Goal: Task Accomplishment & Management: Use online tool/utility

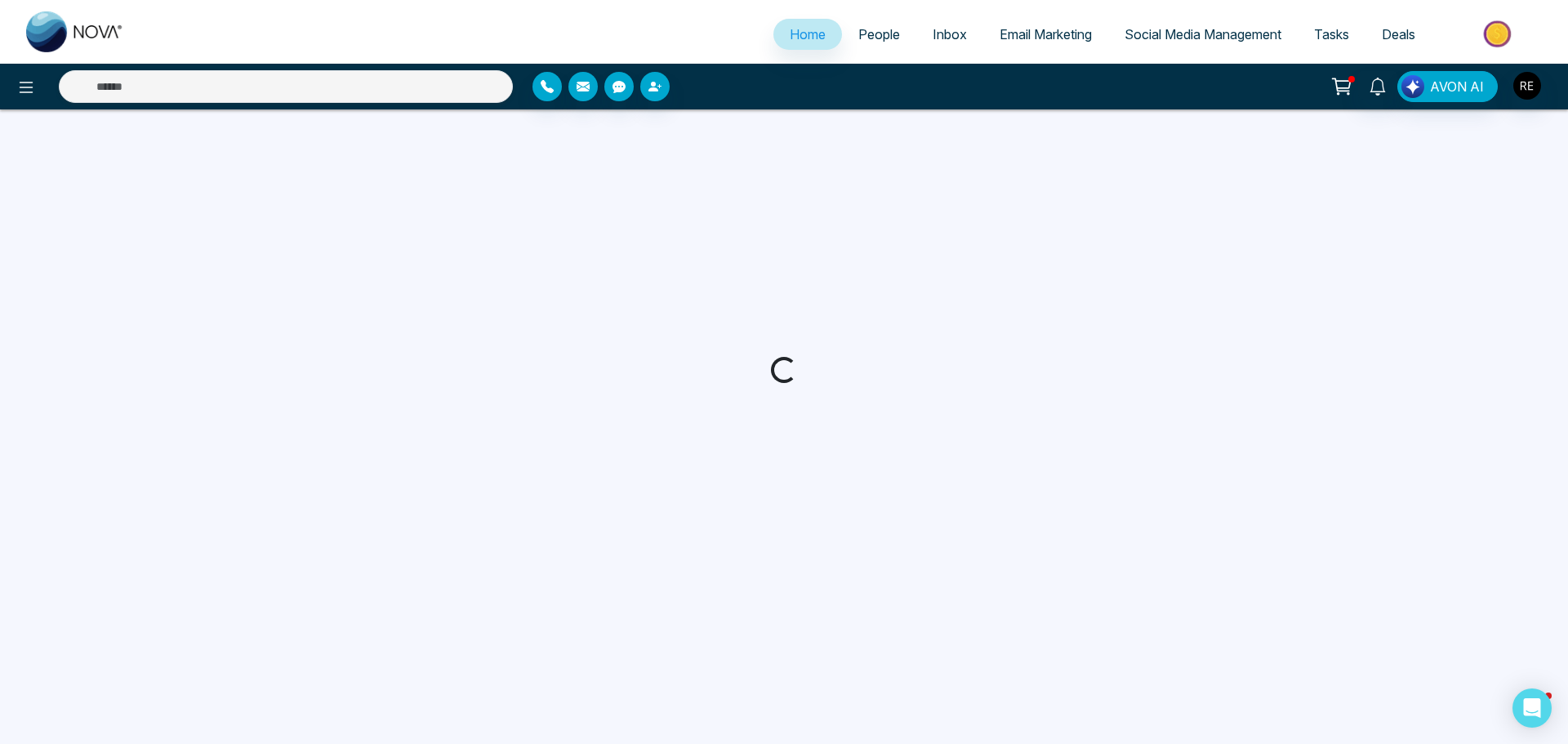
select select "*"
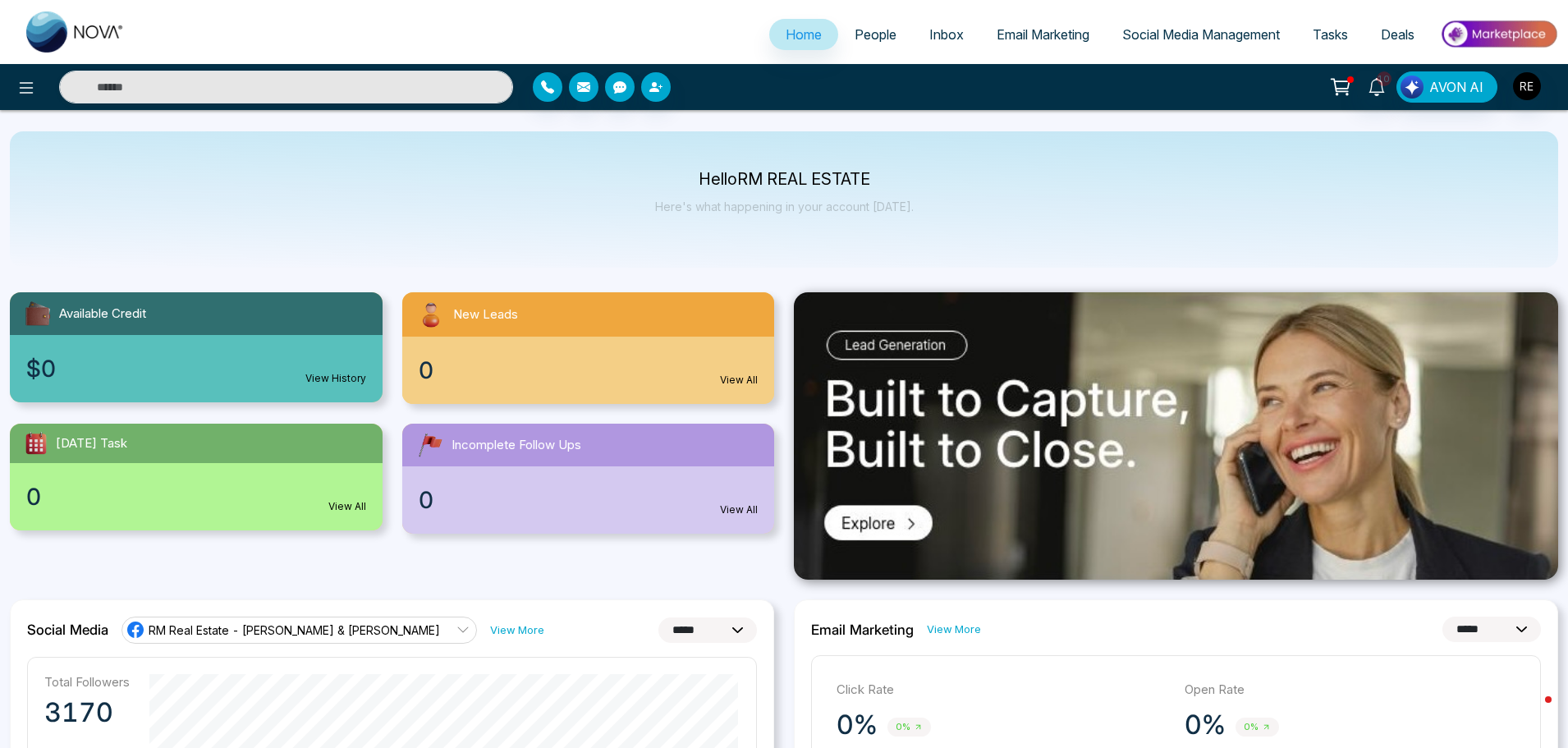
click at [1199, 40] on span "Social Media Management" at bounding box center [1201, 35] width 158 height 16
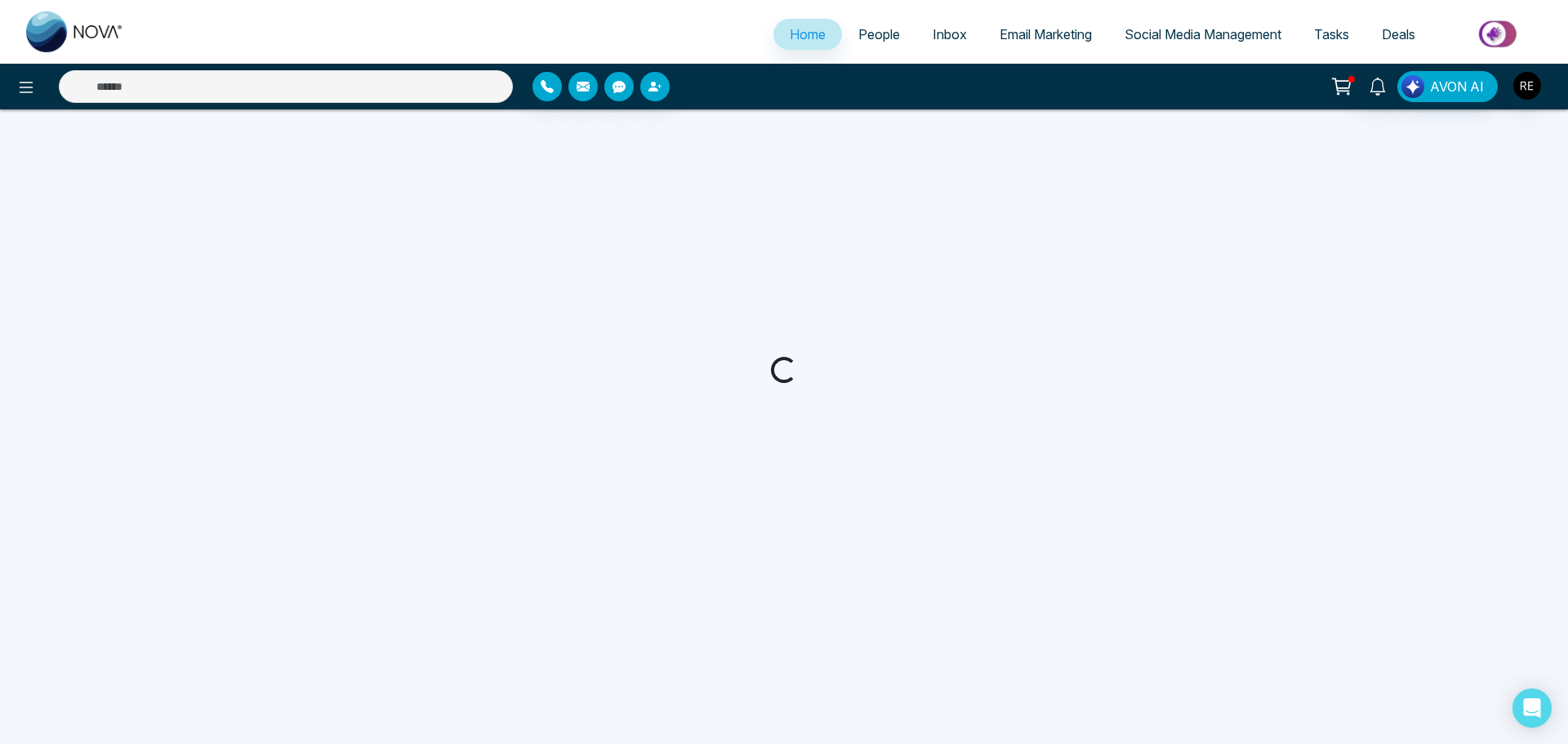
select select "*"
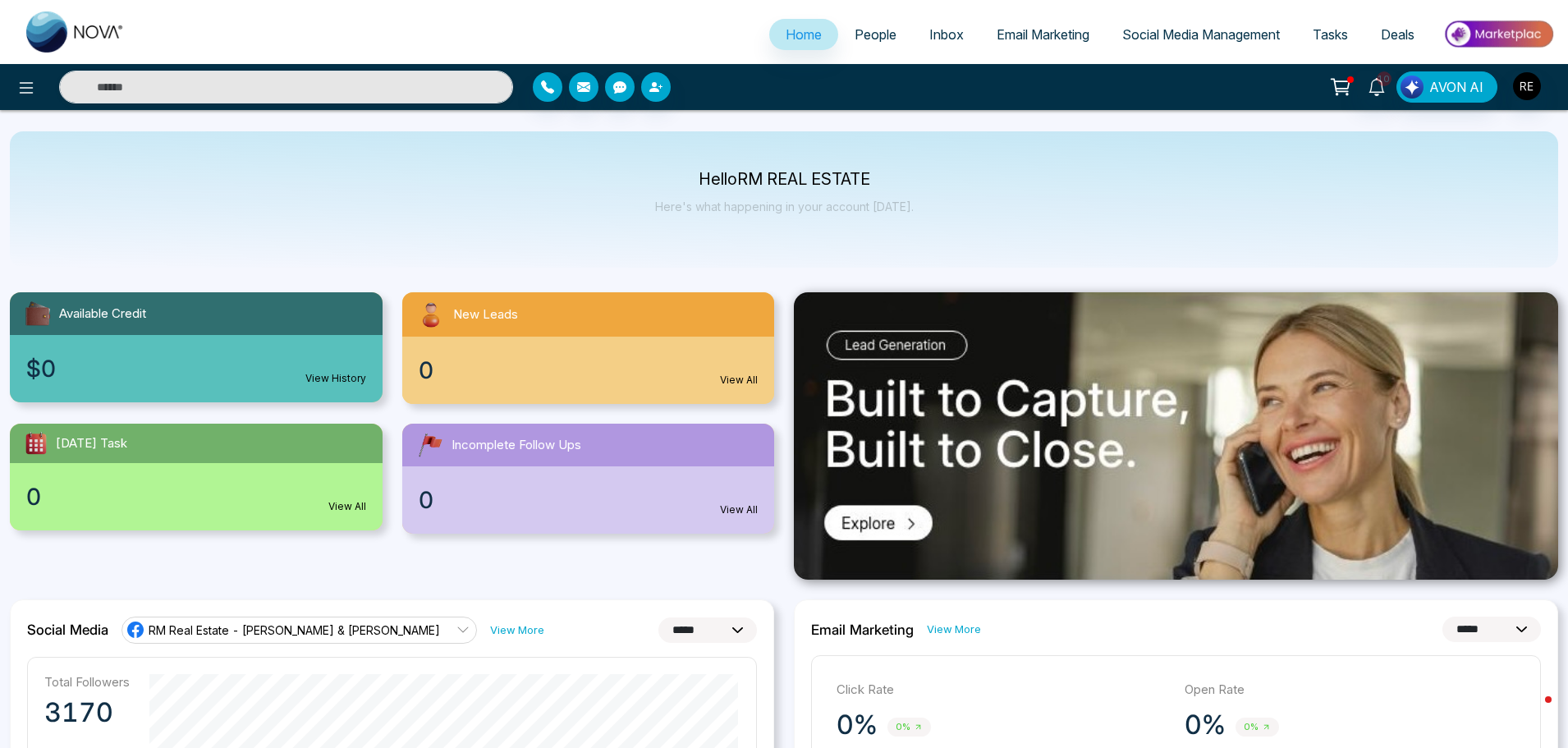
click at [1150, 36] on span "Social Media Management" at bounding box center [1201, 35] width 158 height 16
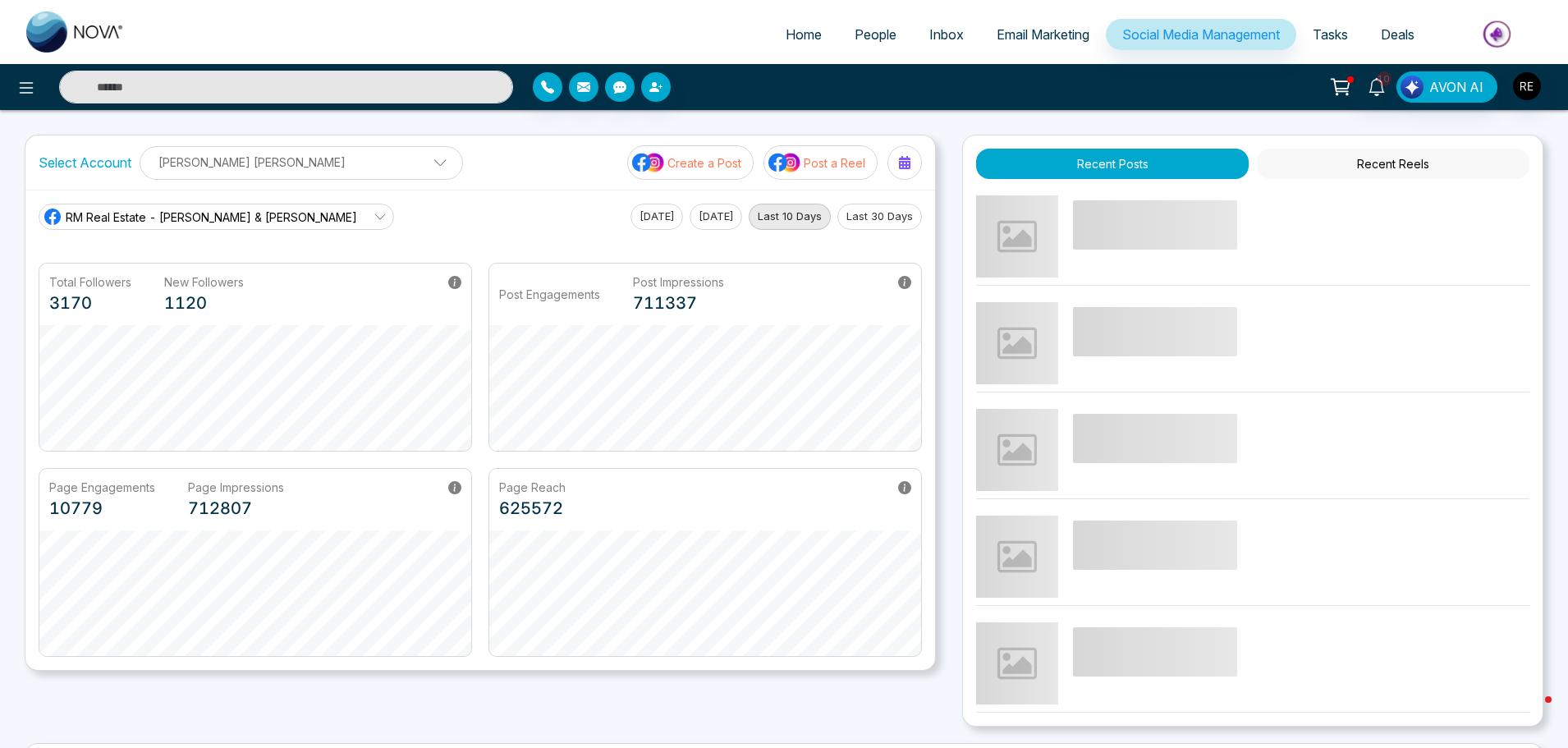
scroll to position [313, 0]
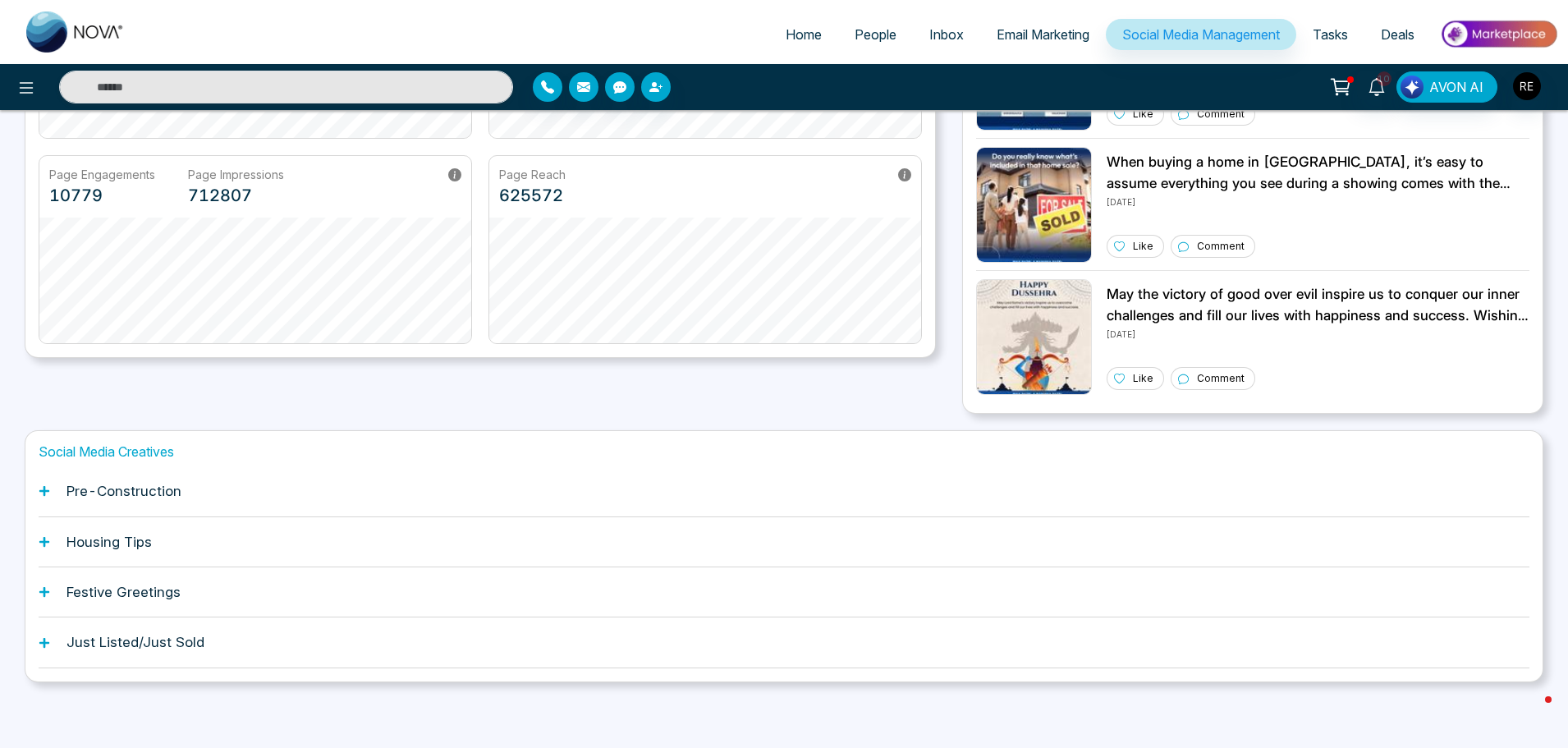
click at [41, 494] on icon at bounding box center [44, 491] width 12 height 12
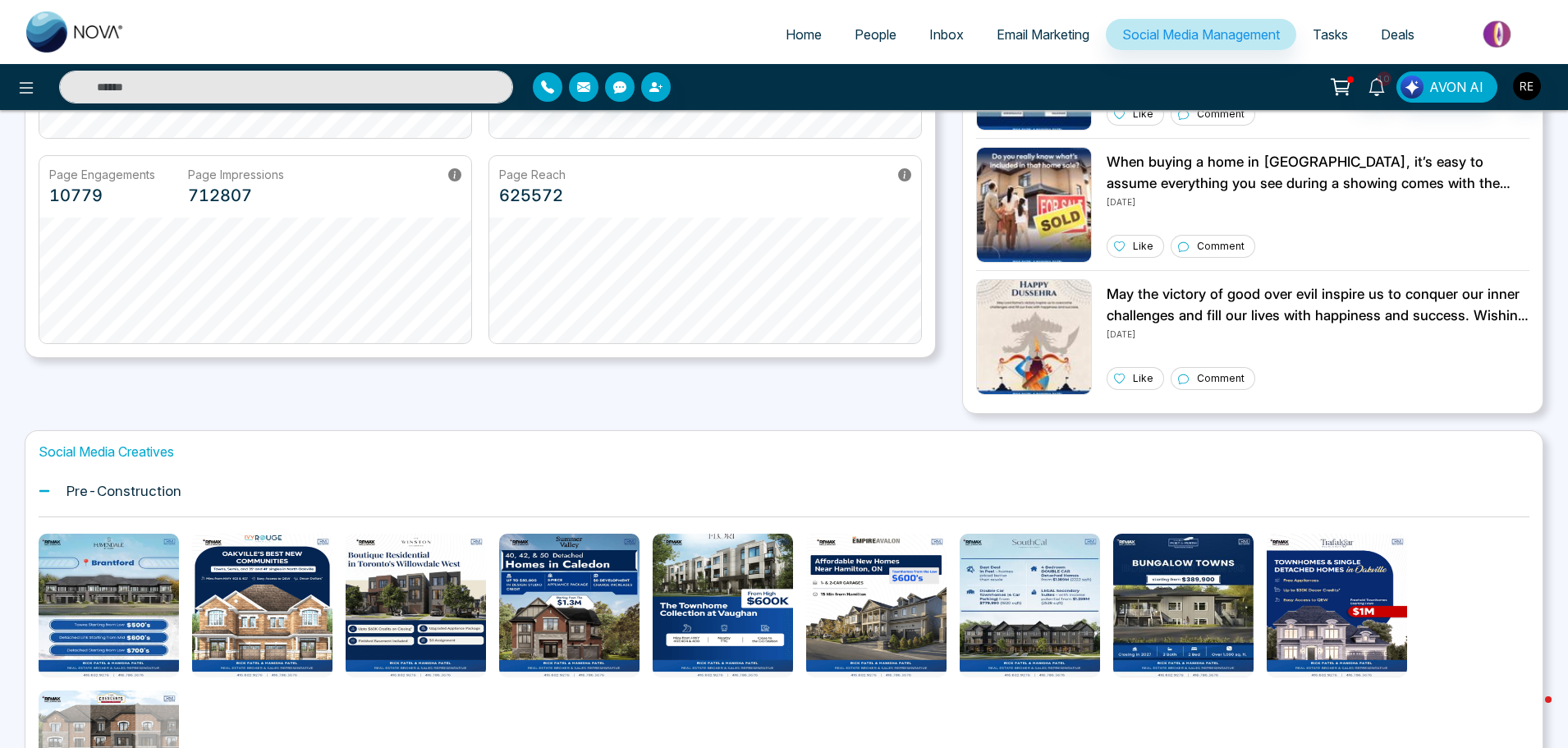
scroll to position [395, 0]
